Goal: Information Seeking & Learning: Learn about a topic

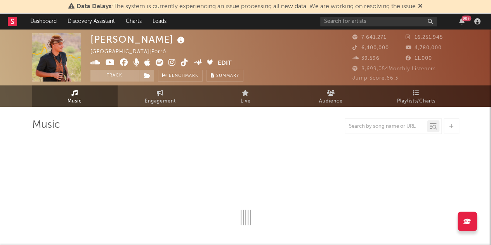
select select "6m"
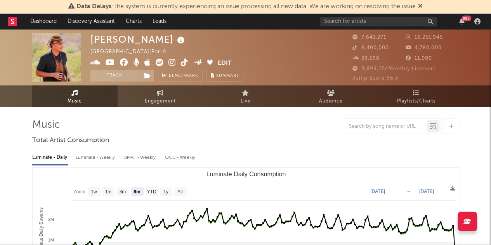
click at [422, 5] on icon at bounding box center [420, 6] width 5 height 6
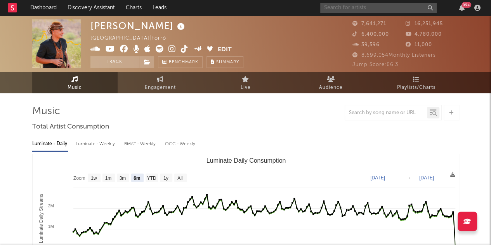
click at [347, 9] on input "text" at bounding box center [378, 8] width 116 height 10
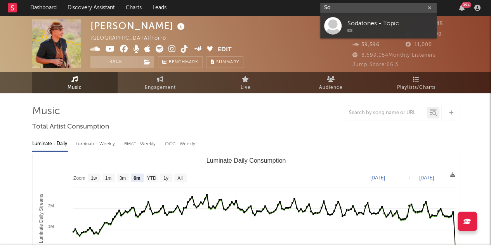
type input "S"
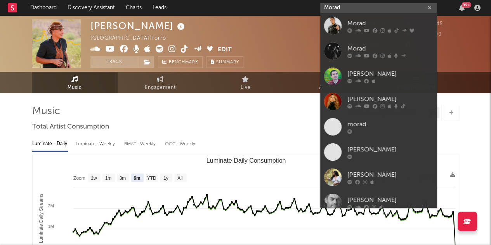
type input "Morad"
click at [356, 22] on div "Morad" at bounding box center [389, 23] width 85 height 9
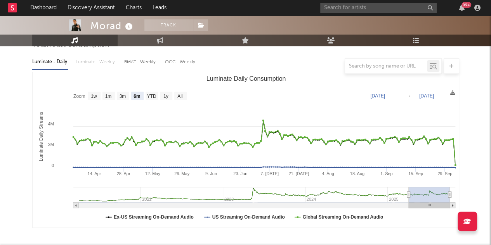
scroll to position [83, 0]
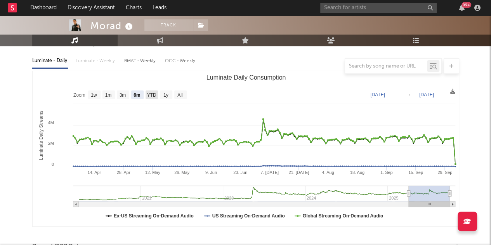
click at [148, 96] on text "YTD" at bounding box center [151, 94] width 9 height 5
select select "YTD"
type input "[DATE]"
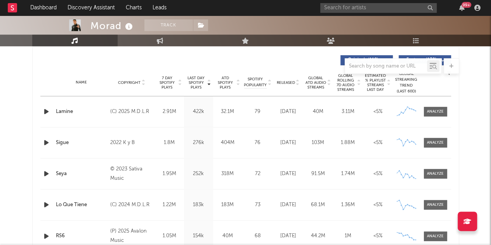
scroll to position [300, 0]
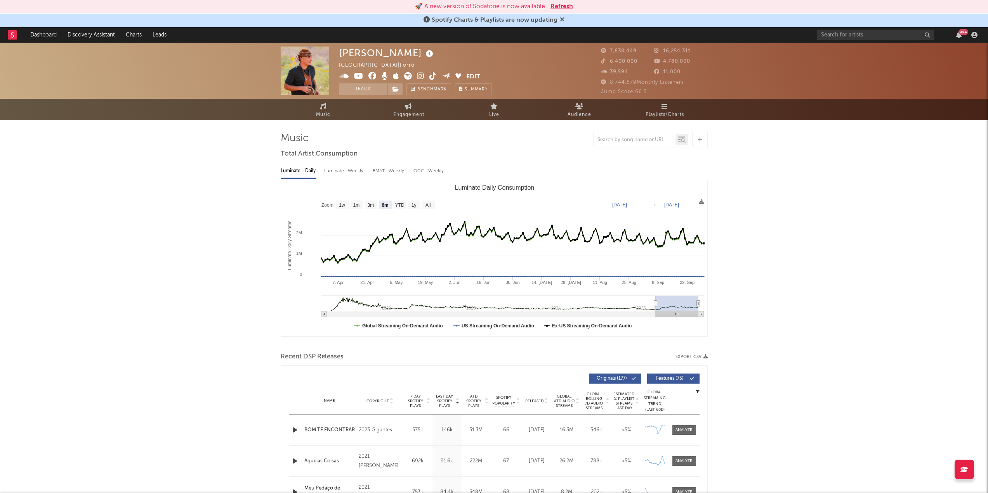
select select "6m"
click at [558, 8] on button "Refresh" at bounding box center [561, 6] width 23 height 9
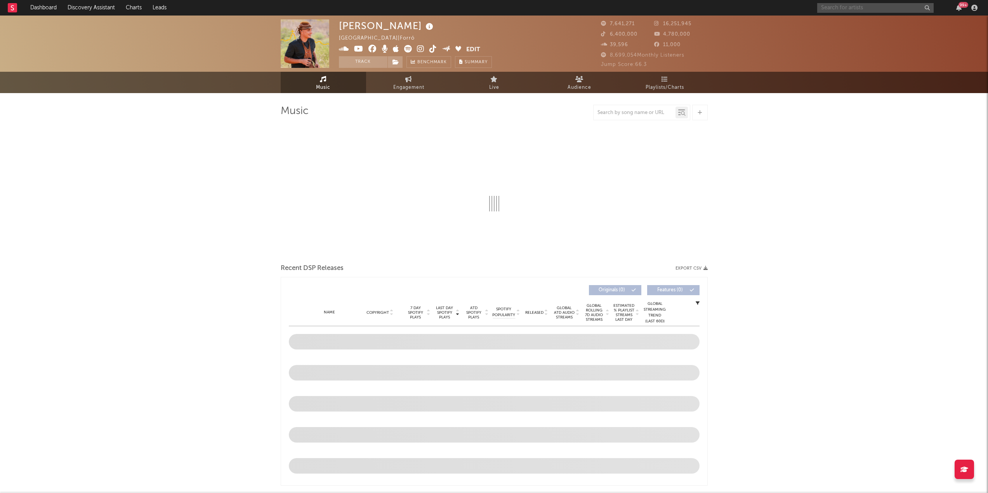
click at [831, 7] on input "text" at bounding box center [875, 8] width 116 height 10
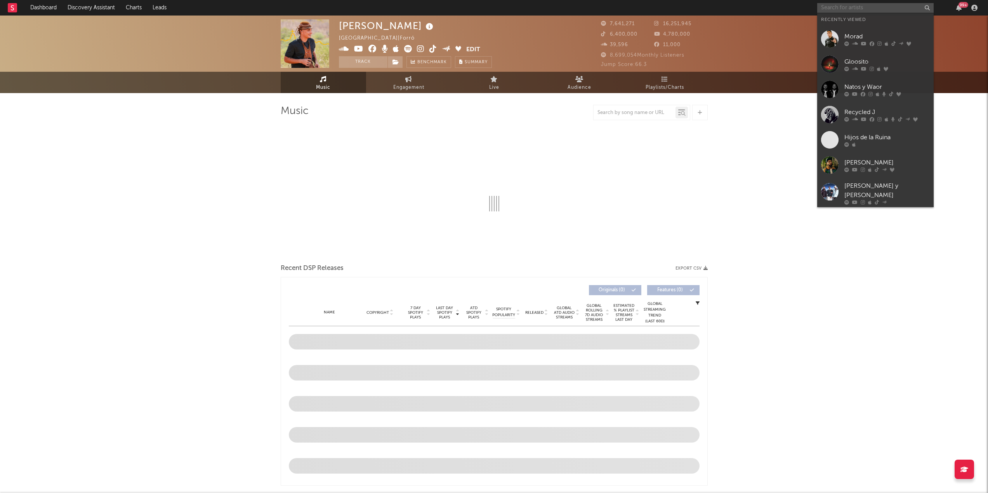
select select "6m"
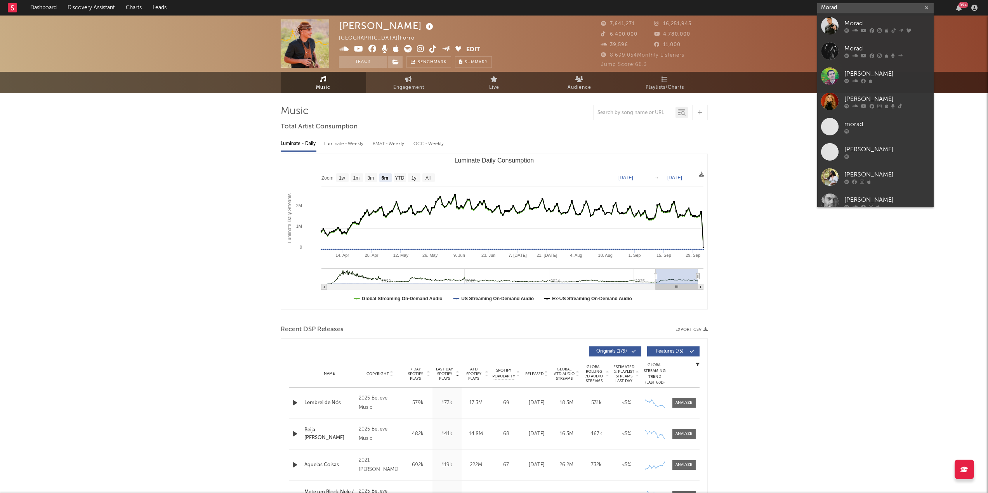
type input "Morad"
click at [841, 26] on link "Morad" at bounding box center [875, 25] width 116 height 25
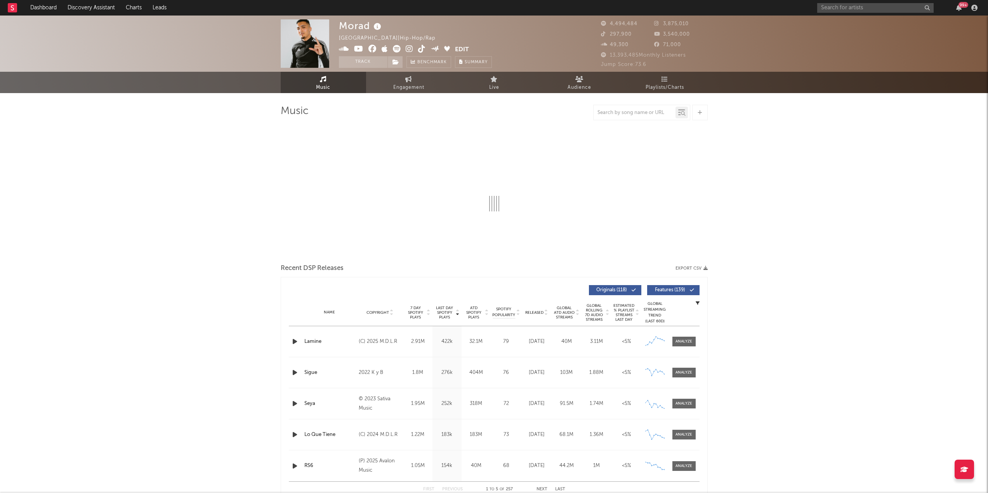
select select "6m"
